Goal: Transaction & Acquisition: Download file/media

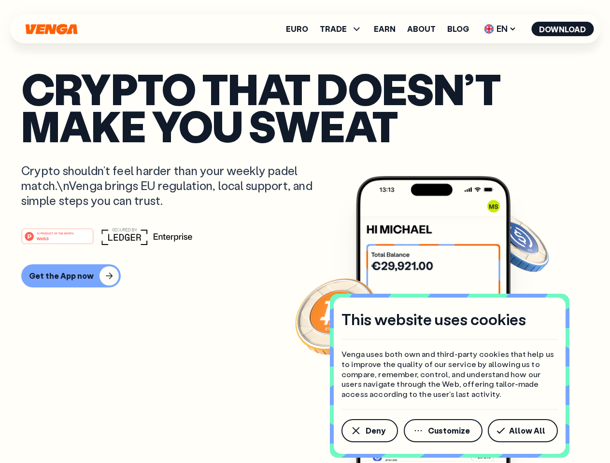
click at [305, 232] on div "#1 PRODUCT OF THE MONTH Web3" at bounding box center [304, 236] width 567 height 17
click at [369, 431] on span "Deny" at bounding box center [375, 431] width 20 height 8
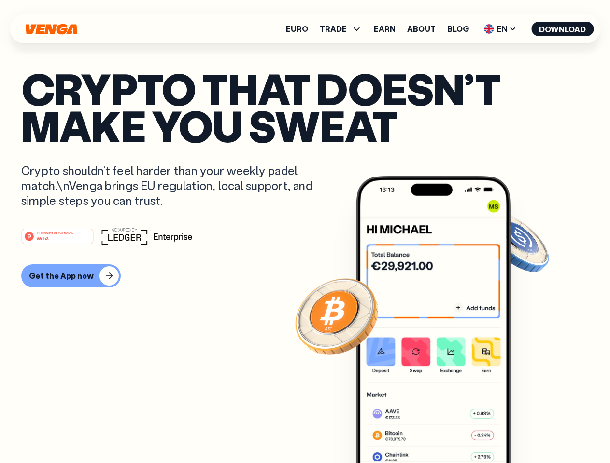
click at [444, 431] on img at bounding box center [433, 337] width 154 height 323
click at [524, 431] on article "Crypto that doesn’t make you sweat Crypto shouldn’t feel harder than your weekl…" at bounding box center [304, 251] width 567 height 362
click at [344, 29] on span "TRADE" at bounding box center [333, 29] width 27 height 8
click at [500, 29] on span "EN" at bounding box center [499, 28] width 39 height 15
click at [562, 29] on button "Download" at bounding box center [562, 29] width 62 height 14
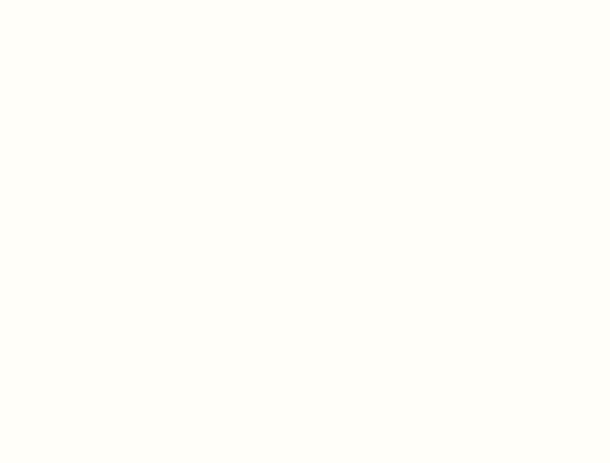
click at [305, 0] on html "This website uses cookies Venga uses both own and third-party cookies that help…" at bounding box center [305, 0] width 610 height 0
click at [70, 0] on html "This website uses cookies Venga uses both own and third-party cookies that help…" at bounding box center [305, 0] width 610 height 0
click at [59, 0] on html "This website uses cookies Venga uses both own and third-party cookies that help…" at bounding box center [305, 0] width 610 height 0
